Goal: Find specific page/section

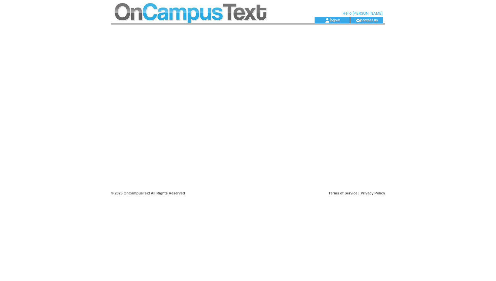
click at [222, 9] on td at bounding box center [201, 8] width 180 height 17
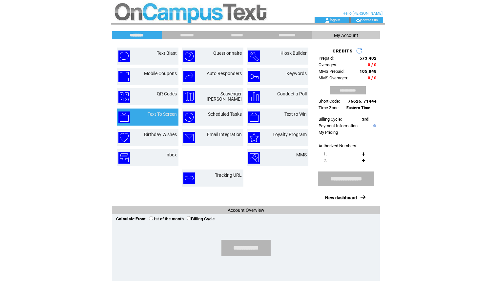
click at [153, 118] on td "Text To Screen" at bounding box center [157, 117] width 40 height 11
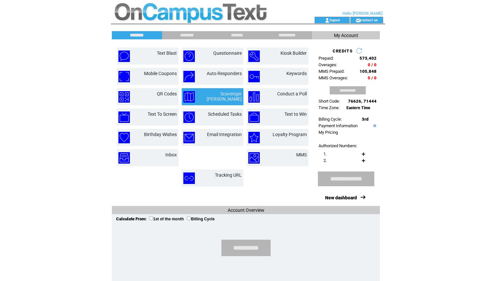
click at [224, 88] on td "Scavenger [PERSON_NAME]" at bounding box center [213, 97] width 64 height 20
